Goal: Find contact information: Find contact information

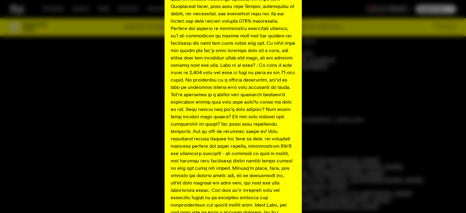
scroll to position [323, 0]
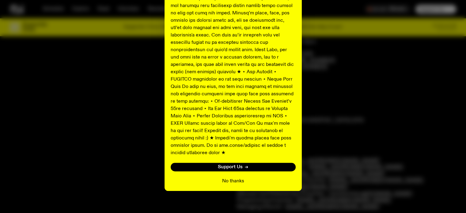
click at [231, 177] on button "No thanks" at bounding box center [233, 180] width 22 height 7
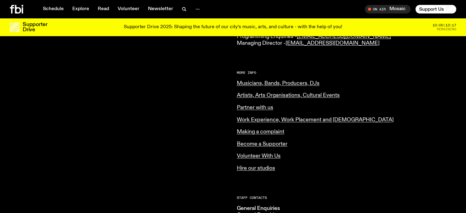
scroll to position [220, 0]
click at [266, 108] on link "Partner with us" at bounding box center [255, 107] width 36 height 6
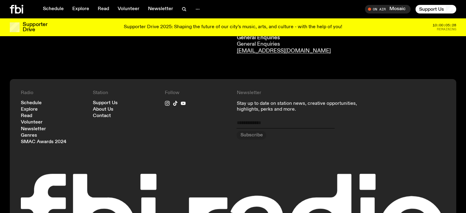
scroll to position [479, 0]
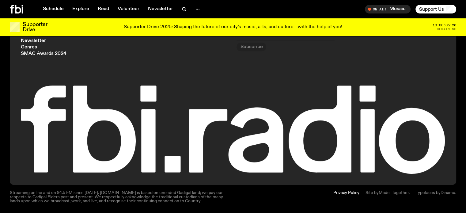
click at [174, 1] on div "Schedule Explore Read Volunteer Newsletter On Air Mosaic Tune in live On Air Mo…" at bounding box center [233, 9] width 466 height 18
click at [182, 11] on icon "button" at bounding box center [183, 9] width 7 height 7
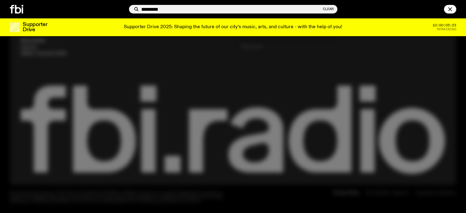
type input "*********"
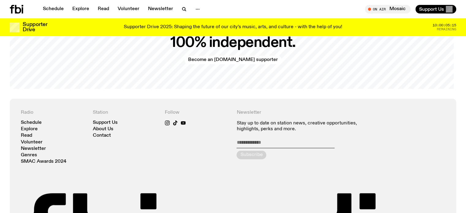
scroll to position [1301, 0]
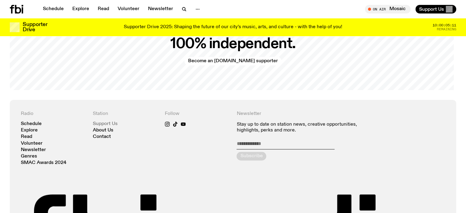
click at [104, 122] on link "Support Us" at bounding box center [105, 124] width 25 height 5
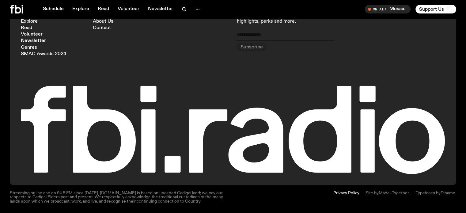
scroll to position [1811, 0]
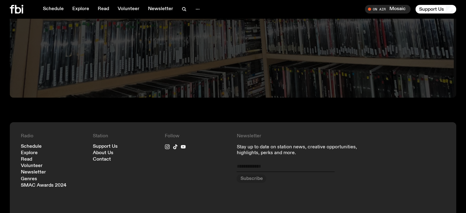
click at [103, 144] on nav "Support Us About Us Contact" at bounding box center [125, 153] width 65 height 18
click at [101, 157] on link "Contact" at bounding box center [102, 159] width 18 height 5
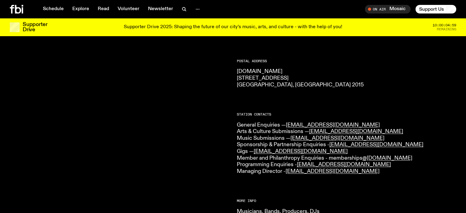
scroll to position [92, 0]
click at [347, 142] on link "[EMAIL_ADDRESS][DOMAIN_NAME]" at bounding box center [376, 145] width 94 height 6
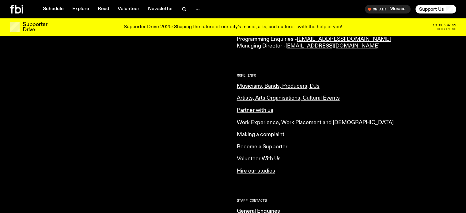
scroll to position [221, 0]
